Goal: Transaction & Acquisition: Purchase product/service

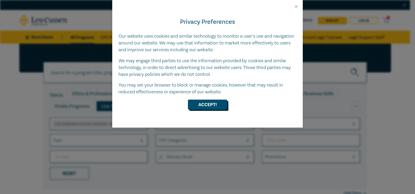
click at [203, 106] on button "Accept!" at bounding box center [207, 104] width 39 height 10
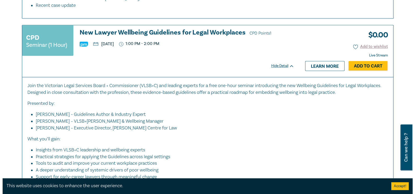
scroll to position [1041, 0]
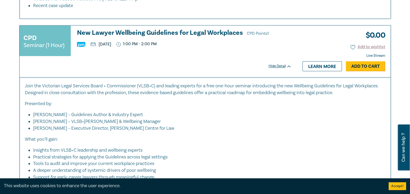
click at [367, 63] on link "Add to Cart" at bounding box center [365, 66] width 39 height 10
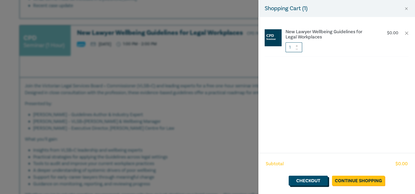
click at [304, 181] on link "Checkout" at bounding box center [307, 180] width 39 height 10
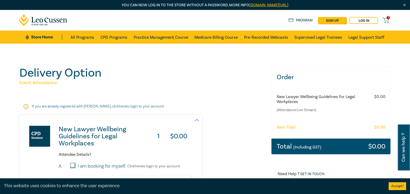
scroll to position [29, 0]
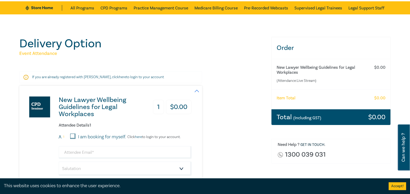
click at [73, 135] on input "I am booking for myself." at bounding box center [72, 135] width 5 height 5
checkbox input "true"
click at [71, 152] on input "email" at bounding box center [125, 152] width 133 height 13
type input "[EMAIL_ADDRESS][DOMAIN_NAME]"
type input "[PERSON_NAME]"
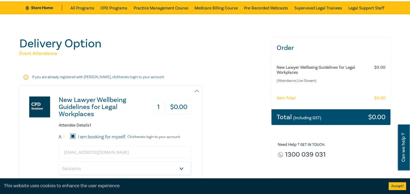
type input "[PERSON_NAME]"
type input "Lessor"
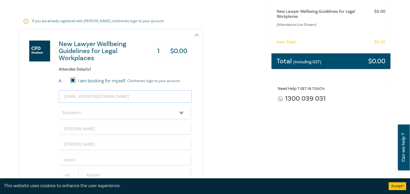
scroll to position [86, 0]
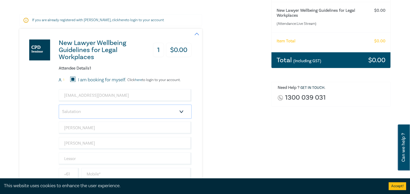
click at [108, 109] on select "Salutation Mr. Mrs. Ms. Miss Dr. Prof. Other" at bounding box center [125, 111] width 133 height 14
select select "Ms."
click at [59, 104] on select "Salutation Mr. Mrs. Ms. Miss Dr. Prof. Other" at bounding box center [125, 111] width 133 height 14
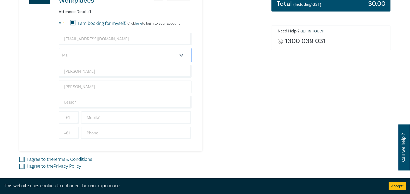
scroll to position [143, 0]
drag, startPoint x: 77, startPoint y: 99, endPoint x: 55, endPoint y: 99, distance: 22.2
click at [55, 99] on div "New Lawyer Wellbeing Guidelines for Legal Workplaces 1 $ 0.00 Attendee Details …" at bounding box center [105, 61] width 172 height 179
click at [89, 115] on input "text" at bounding box center [136, 117] width 110 height 13
type input "0416145043"
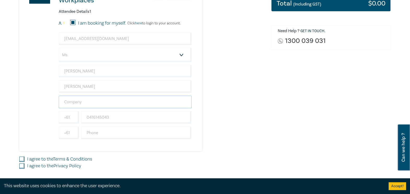
type input "Lessor"
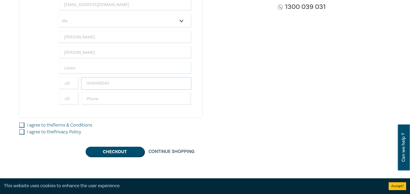
scroll to position [177, 0]
click at [23, 123] on input "I agree to the Terms & Conditions" at bounding box center [21, 124] width 5 height 5
checkbox input "true"
click at [22, 130] on input "I agree to the Privacy Policy" at bounding box center [21, 131] width 5 height 5
checkbox input "true"
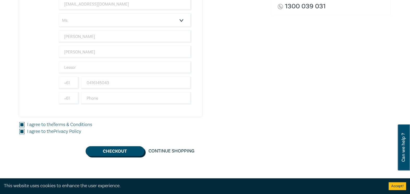
click at [113, 149] on button "Checkout" at bounding box center [115, 151] width 59 height 10
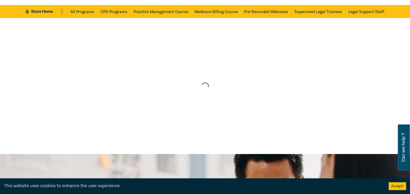
scroll to position [0, 0]
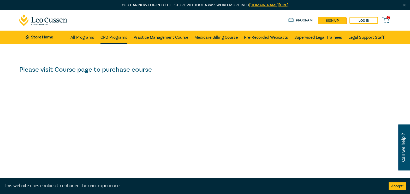
click at [109, 35] on link "CPD Programs" at bounding box center [113, 37] width 27 height 13
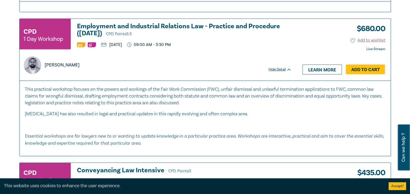
scroll to position [1803, 0]
